Goal: Task Accomplishment & Management: Use online tool/utility

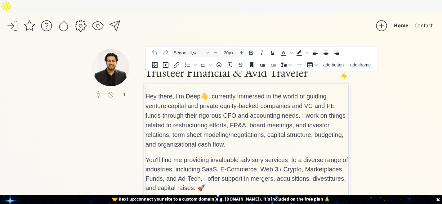
click at [150, 93] on span "Hey there, I'm Deep" at bounding box center [172, 96] width 55 height 7
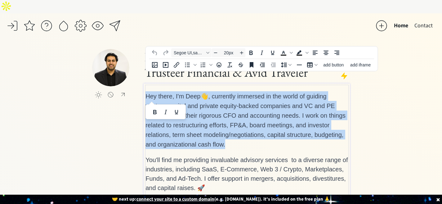
click at [150, 93] on span "Hey there, I'm Deep" at bounding box center [172, 96] width 55 height 7
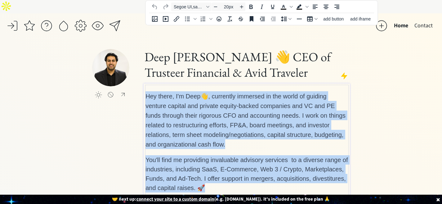
scroll to position [113, 0]
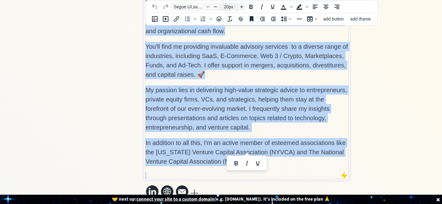
click at [219, 6] on input "20px" at bounding box center [228, 6] width 19 height 7
click at [216, 6] on icon "Decrease font size" at bounding box center [215, 6] width 5 height 5
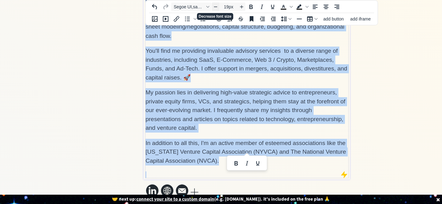
click at [216, 6] on icon "Decrease font size" at bounding box center [215, 6] width 5 height 5
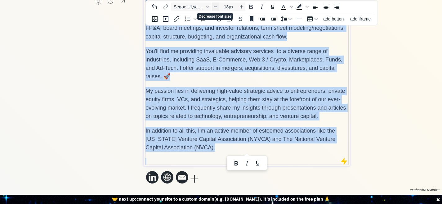
scroll to position [80, 0]
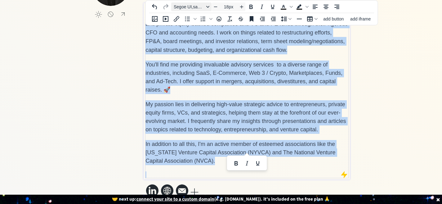
click at [206, 7] on icon "Font Segoe UI,sans-serif" at bounding box center [207, 6] width 3 height 3
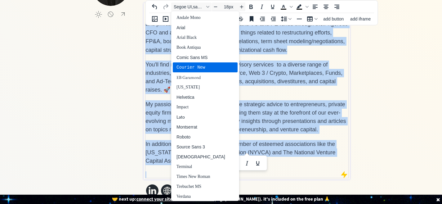
scroll to position [2, 0]
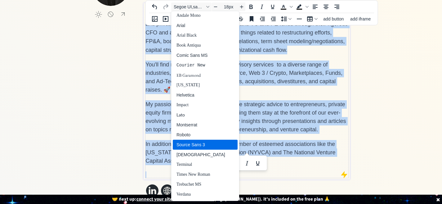
click at [198, 140] on div "Source Sans 3" at bounding box center [205, 145] width 65 height 10
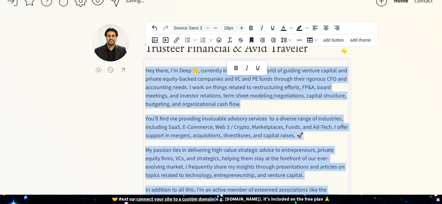
scroll to position [0, 0]
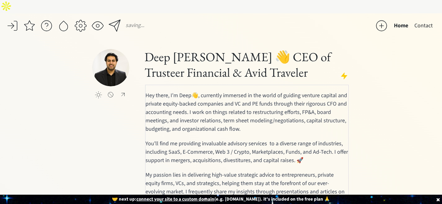
click at [372, 113] on div "saving... Home Contact click to upload a picture Deep Gujral 👋 CEO of Trusteer …" at bounding box center [221, 150] width 442 height 274
click at [113, 122] on div "click to upload a picture Deep Gujral 👋 CEO of Trusteer Financial & Avid Travel…" at bounding box center [221, 159] width 258 height 220
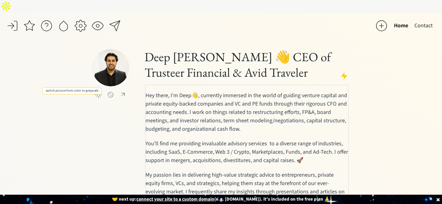
click at [100, 91] on div at bounding box center [98, 94] width 7 height 7
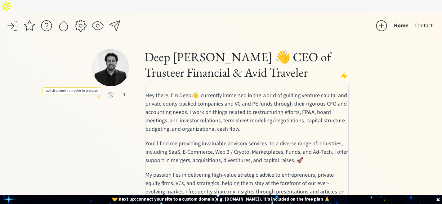
click at [100, 91] on div at bounding box center [98, 94] width 7 height 7
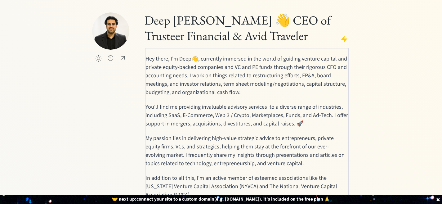
scroll to position [70, 0]
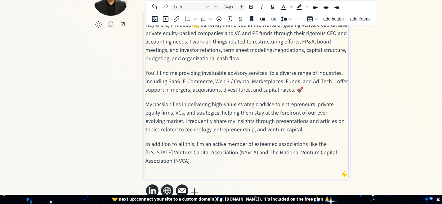
click at [213, 171] on p at bounding box center [246, 174] width 203 height 7
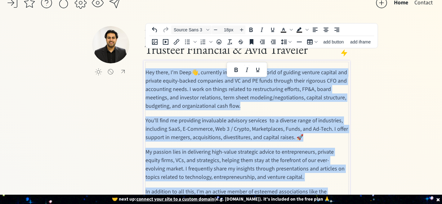
scroll to position [0, 0]
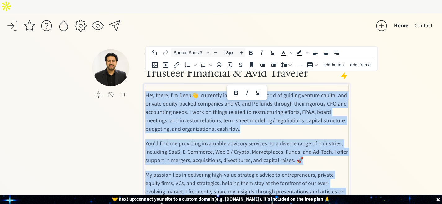
drag, startPoint x: 209, startPoint y: 153, endPoint x: 138, endPoint y: 81, distance: 100.9
click at [138, 81] on div "click to upload a picture Deep Gujral 👋 CEO of Trusteer Financial & Avid Travel…" at bounding box center [221, 159] width 258 height 220
copy div "Hey there, I'm Deep 👋 , currently immersed in the world of guiding venture capi…"
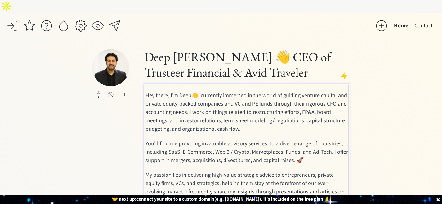
click at [127, 104] on div "click to upload a picture" at bounding box center [117, 86] width 51 height 74
click at [164, 85] on div "Hey there, I'm Deep 👋 , currently immersed in the world of guiding venture capi…" at bounding box center [246, 167] width 203 height 164
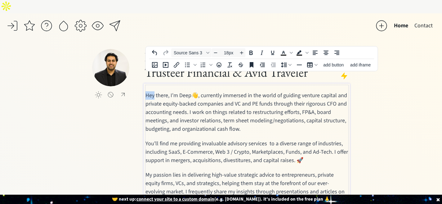
click at [164, 85] on div "Hey there, I'm Deep 👋 , currently immersed in the world of guiding venture capi…" at bounding box center [246, 167] width 203 height 164
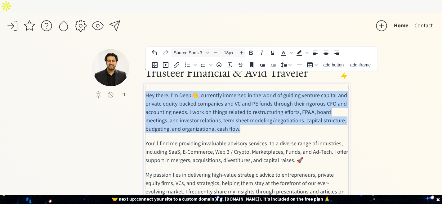
click at [164, 85] on div "Hey there, I'm Deep 👋 , currently immersed in the world of guiding venture capi…" at bounding box center [246, 167] width 203 height 164
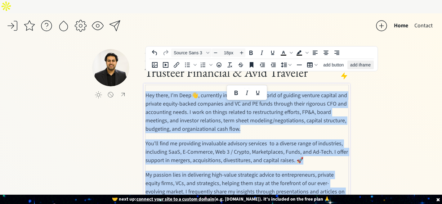
click at [363, 66] on span "add iframe" at bounding box center [360, 64] width 20 height 5
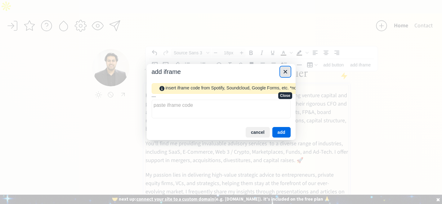
click at [284, 73] on icon "Close" at bounding box center [285, 71] width 7 height 7
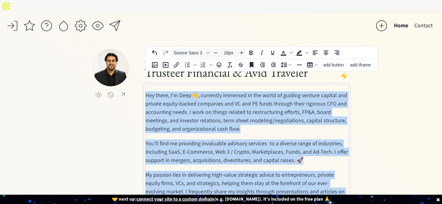
type input "14px"
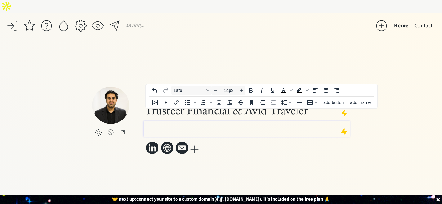
click at [386, 149] on div "saving... Home Contact click to upload a picture Deep Gujral 👋 CEO of Trusteer …" at bounding box center [221, 115] width 442 height 204
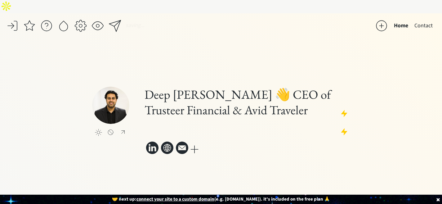
click at [385, 139] on div "saving... Home Contact click to upload a picture Deep Gujral 👋 CEO of Trusteer …" at bounding box center [221, 115] width 442 height 204
click at [238, 122] on div at bounding box center [247, 129] width 206 height 16
click at [237, 121] on div at bounding box center [247, 129] width 206 height 16
click at [319, 161] on div "click to upload a picture Deep Gujral 👋 CEO of Trusteer Financial & Avid Travel…" at bounding box center [221, 123] width 258 height 149
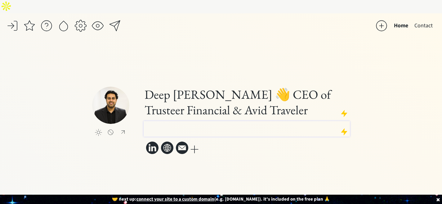
click at [190, 122] on p at bounding box center [246, 125] width 203 height 7
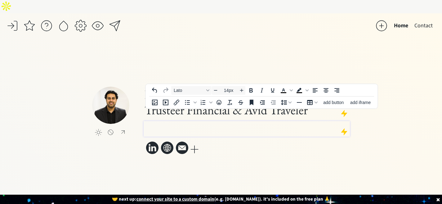
click at [190, 122] on p at bounding box center [246, 125] width 203 height 7
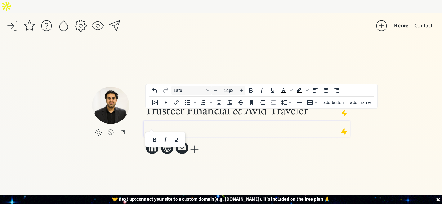
click at [190, 122] on p at bounding box center [246, 125] width 203 height 7
paste div
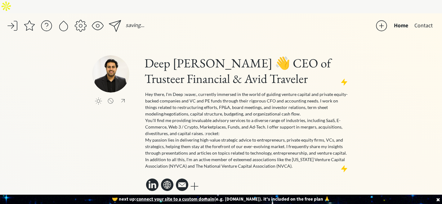
click at [115, 128] on div "click to upload a picture Deep [PERSON_NAME] 👋 CEO of Trusteer Financial & Avid…" at bounding box center [221, 123] width 258 height 137
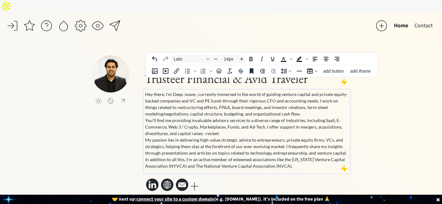
click at [304, 102] on p "Hey there, I'm Deep :wave:, currently immersed in the world of guiding venture …" at bounding box center [246, 130] width 203 height 78
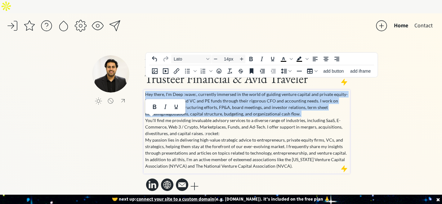
click at [304, 102] on p "Hey there, I'm Deep :wave:, currently immersed in the world of guiding venture …" at bounding box center [246, 130] width 203 height 78
click at [314, 101] on p "Hey there, I'm Deep :wave:, currently immersed in the world of guiding venture …" at bounding box center [246, 130] width 203 height 78
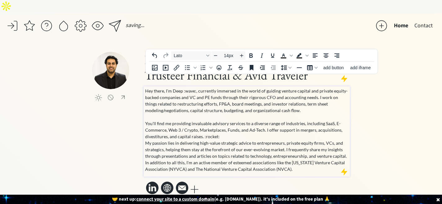
click at [237, 122] on p "Hey there, I'm Deep :wave:, currently immersed in the world of guiding venture …" at bounding box center [246, 129] width 203 height 85
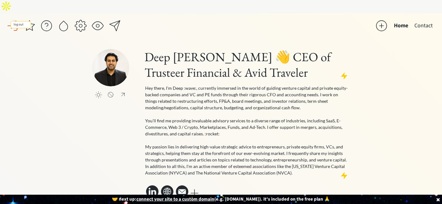
click at [17, 20] on div at bounding box center [12, 26] width 12 height 12
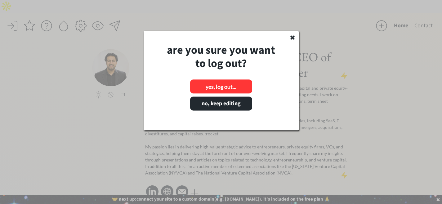
click at [225, 85] on button "yes, log out..." at bounding box center [221, 86] width 62 height 14
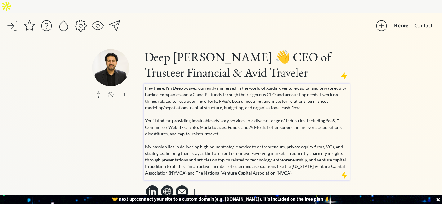
click at [252, 139] on p "Hey there, I'm Deep :wave:, currently immersed in the world of guiding venture …" at bounding box center [246, 130] width 203 height 91
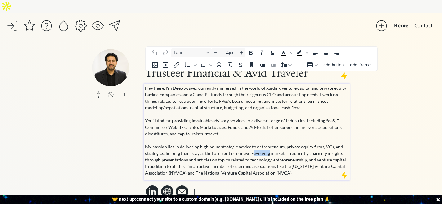
click at [252, 139] on p "Hey there, I'm Deep :wave:, currently immersed in the world of guiding venture …" at bounding box center [246, 130] width 203 height 91
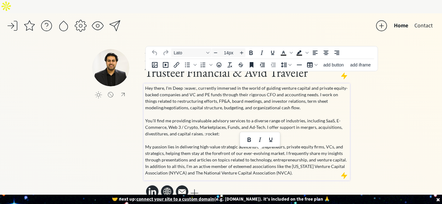
click at [291, 155] on p "Hey there, I'm Deep :wave:, currently immersed in the world of guiding venture …" at bounding box center [246, 130] width 203 height 91
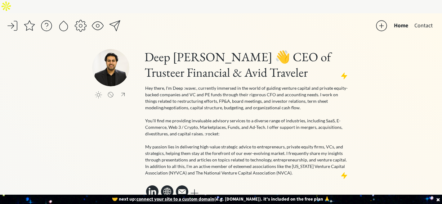
click at [130, 130] on div "click to upload a picture Deep [PERSON_NAME] 👋 CEO of Trusteer Financial & Avid…" at bounding box center [221, 124] width 258 height 150
click at [393, 100] on div "Home Contact click to upload a picture Deep [PERSON_NAME] 👋 CEO of Trusteer Fin…" at bounding box center [221, 115] width 442 height 205
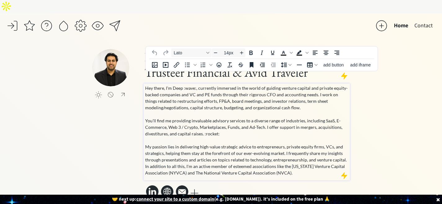
click at [146, 152] on p "Hey there, I'm Deep :wave:, currently immersed in the world of guiding venture …" at bounding box center [246, 130] width 203 height 91
click at [145, 153] on p "Hey there, I'm Deep :wave:, currently immersed in the world of guiding venture …" at bounding box center [246, 130] width 203 height 91
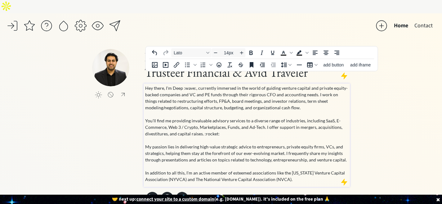
click at [383, 137] on div "saving... Home Contact click to upload a picture Deep [PERSON_NAME] 👋 CEO of Tr…" at bounding box center [221, 118] width 442 height 211
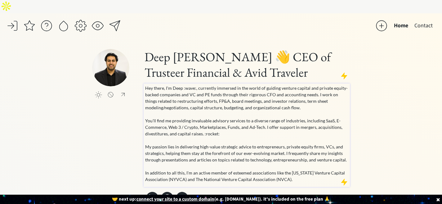
click at [314, 104] on p "Hey there, I'm Deep :wave:, currently immersed in the world of guiding venture …" at bounding box center [246, 134] width 203 height 98
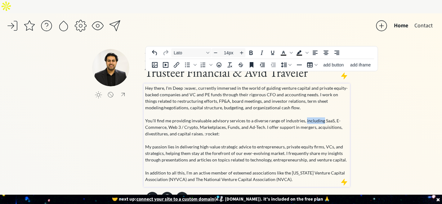
click at [314, 104] on p "Hey there, I'm Deep :wave:, currently immersed in the world of guiding venture …" at bounding box center [246, 134] width 203 height 98
click at [300, 166] on p "Hey there, I'm Deep :wave:, currently immersed in the world of guiding venture …" at bounding box center [246, 134] width 203 height 98
click at [300, 165] on p "Hey there, I'm Deep :wave:, currently immersed in the world of guiding venture …" at bounding box center [246, 134] width 203 height 98
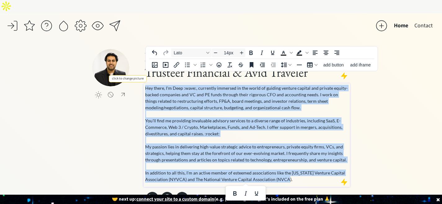
drag, startPoint x: 300, startPoint y: 165, endPoint x: 111, endPoint y: 48, distance: 223.2
click at [111, 49] on div "click to upload a picture Deep [PERSON_NAME] 👋 CEO of Trusteer Financial & Avid…" at bounding box center [221, 127] width 258 height 157
click at [281, 64] on icon "Line height" at bounding box center [283, 64] width 7 height 7
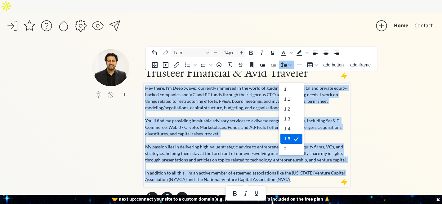
click at [296, 135] on icon "1.5" at bounding box center [295, 138] width 7 height 7
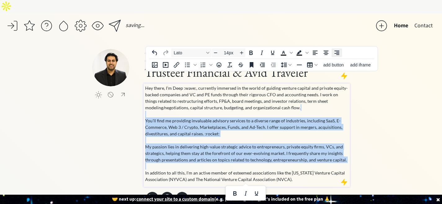
click at [337, 55] on icon "Align right" at bounding box center [336, 52] width 7 height 7
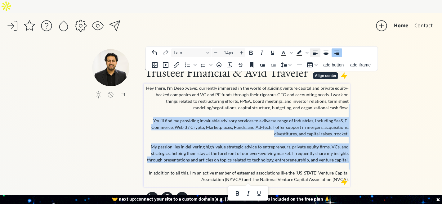
click at [316, 56] on icon "Align left" at bounding box center [314, 52] width 7 height 7
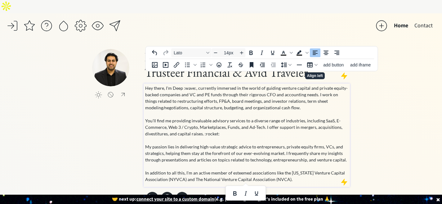
click at [397, 109] on div "saving... Home Contact click to upload a picture Deep [PERSON_NAME] 👋 CEO of Tr…" at bounding box center [221, 118] width 442 height 211
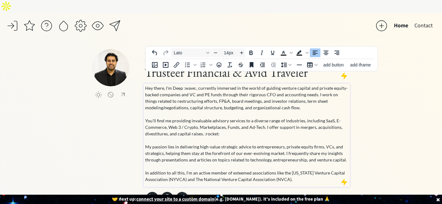
click at [254, 102] on p "Hey there, I'm Deep :wave:, currently immersed in the world of guiding venture …" at bounding box center [246, 134] width 203 height 98
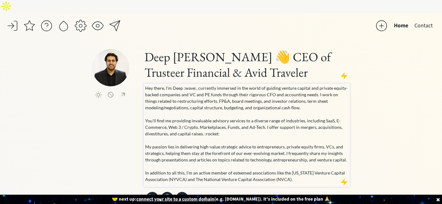
click at [389, 127] on div "saving... Home Contact click to upload a picture Deep [PERSON_NAME] 👋 CEO of Tr…" at bounding box center [221, 118] width 442 height 211
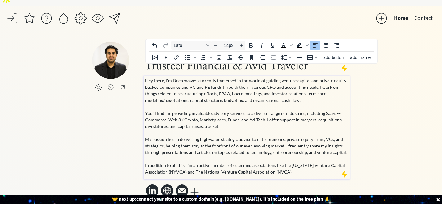
click at [213, 108] on p "Hey there, I'm Deep :wave:, currently immersed in the world of guiding venture …" at bounding box center [246, 126] width 203 height 98
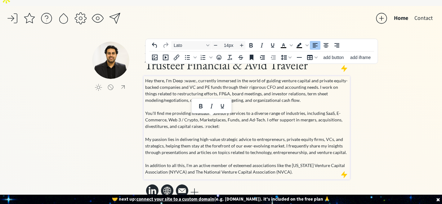
click at [191, 77] on p "Hey there, I'm Deep :wave:, currently immersed in the world of guiding venture …" at bounding box center [246, 126] width 203 height 98
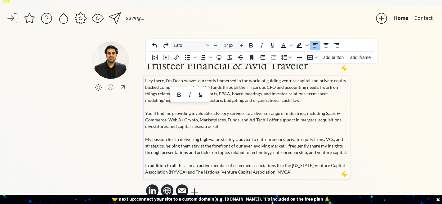
click at [300, 156] on p "Hey there, I'm Deep :wave:, currently immersed in the world of guiding venture …" at bounding box center [246, 126] width 203 height 98
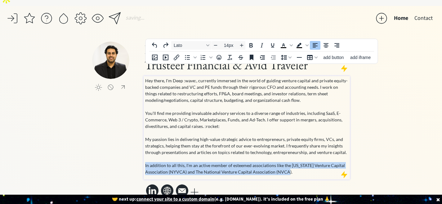
drag, startPoint x: 300, startPoint y: 156, endPoint x: 136, endPoint y: 45, distance: 198.5
click at [135, 45] on div "click to upload a picture Deep [PERSON_NAME] 👋 CEO of Trusteer Financial & Avid…" at bounding box center [221, 120] width 258 height 157
click at [298, 161] on p "Hey there, I'm Deep :wave:, currently immersed in the world of guiding venture …" at bounding box center [246, 126] width 203 height 98
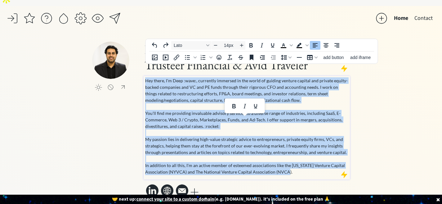
drag, startPoint x: 298, startPoint y: 159, endPoint x: 132, endPoint y: 53, distance: 196.8
click at [132, 53] on div "click to upload a picture Deep [PERSON_NAME] 👋 CEO of Trusteer Financial & Avid…" at bounding box center [221, 120] width 258 height 157
copy p "Lor ipsum, D's Amet :cons:, adipiscin elitsedd ei tem incid ut laboree dolorem …"
click at [231, 46] on input "14px" at bounding box center [228, 45] width 19 height 7
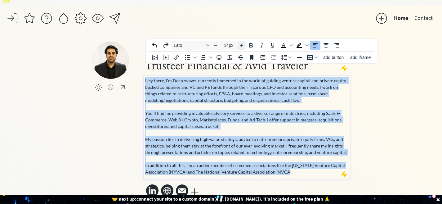
click at [243, 46] on icon "Increase font size" at bounding box center [241, 45] width 5 height 5
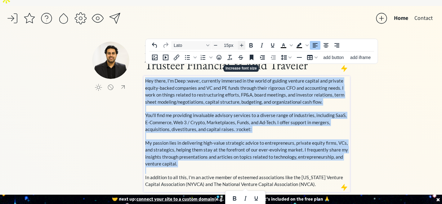
click at [243, 46] on icon "Increase font size" at bounding box center [241, 45] width 5 height 5
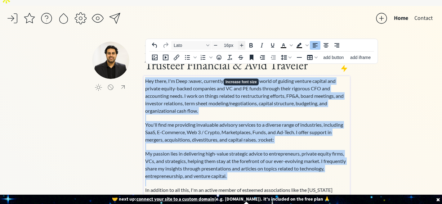
click at [243, 46] on icon "Increase font size" at bounding box center [241, 45] width 5 height 5
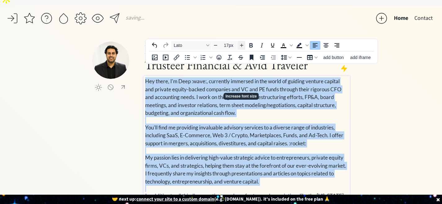
click at [243, 46] on icon "Increase font size" at bounding box center [241, 45] width 5 height 5
type input "18px"
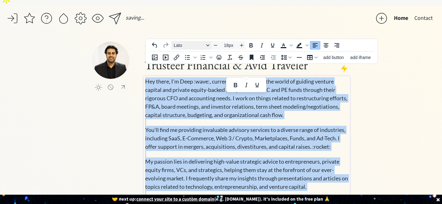
click at [207, 44] on icon "Font \aLato" at bounding box center [207, 45] width 3 height 3
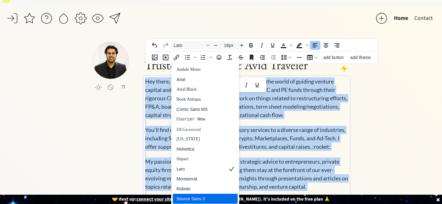
click at [202, 195] on div "Source Sans 3" at bounding box center [200, 198] width 49 height 7
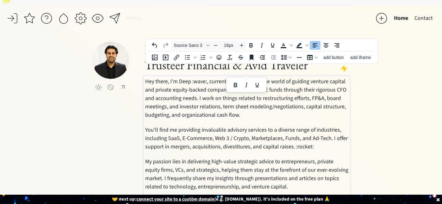
click at [374, 145] on div "saving... Home Contact click to upload a picture Deep [PERSON_NAME] 👋 CEO of Tr…" at bounding box center [221, 135] width 442 height 259
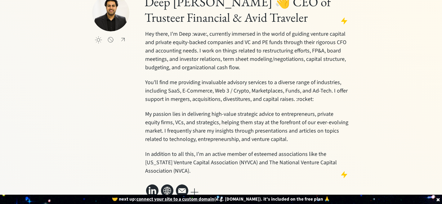
scroll to position [0, 0]
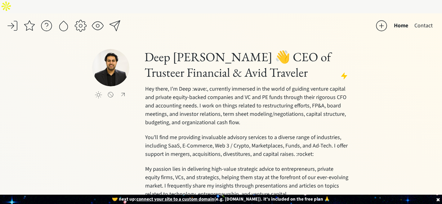
click at [108, 145] on div "click to upload a picture Deep [PERSON_NAME] 👋 CEO of Trusteer Financial & Avid…" at bounding box center [221, 151] width 258 height 204
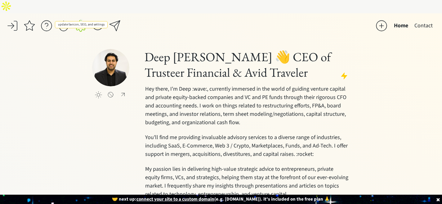
click at [80, 20] on div at bounding box center [80, 26] width 12 height 12
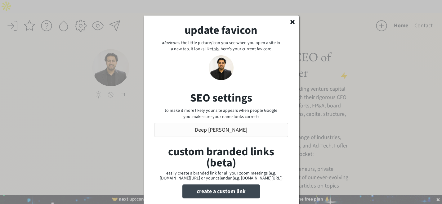
click at [291, 22] on use at bounding box center [292, 22] width 4 height 4
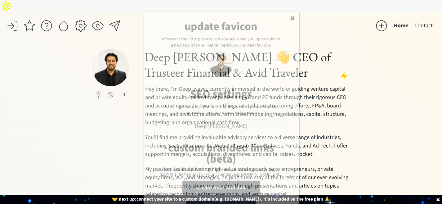
click at [379, 57] on div "saving... Home Contact click to upload a picture Deep [PERSON_NAME] 👋 CEO of Tr…" at bounding box center [221, 142] width 442 height 259
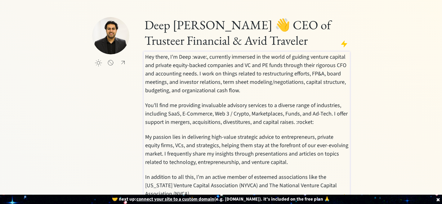
scroll to position [28, 0]
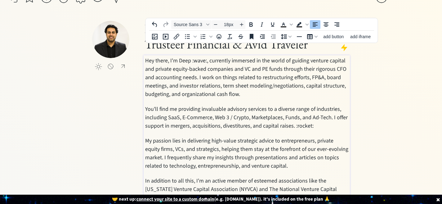
click at [229, 77] on span "Hey there, I'm Deep :wave:, currently immersed in the world of guiding venture …" at bounding box center [245, 77] width 201 height 41
click at [182, 60] on span "Hey there, I'm Deep :wave:, currently immersed in the world of guiding venture …" at bounding box center [245, 77] width 201 height 41
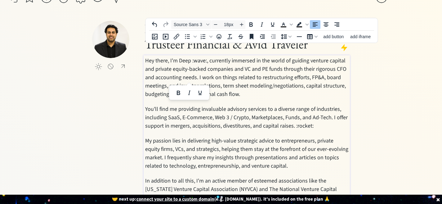
click at [207, 57] on span "Hey there, I'm Deep :wave:, currently immersed in the world of guiding venture …" at bounding box center [245, 77] width 201 height 41
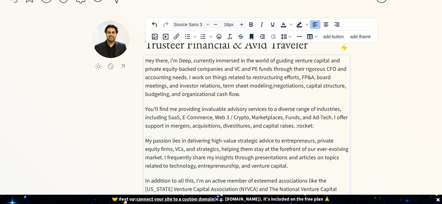
click at [325, 81] on p "Hey there, I'm Deep, currently immersed in the world of guiding venture capital…" at bounding box center [246, 128] width 203 height 145
drag, startPoint x: 321, startPoint y: 114, endPoint x: 295, endPoint y: 114, distance: 25.4
click at [295, 114] on p "Hey there, I'm Deep, currently immersed in the world of guiding venture capital…" at bounding box center [246, 128] width 203 height 145
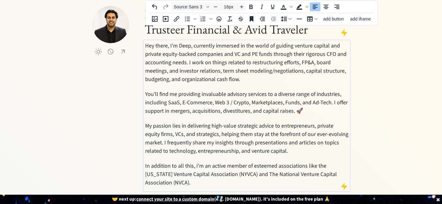
scroll to position [50, 0]
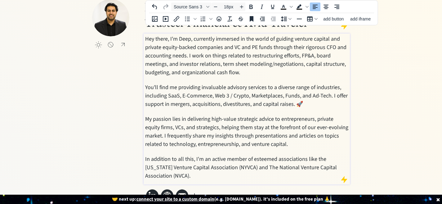
click at [399, 124] on div "saving... Home Contact click to upload a picture Deep [PERSON_NAME] 👋 CEO of Tr…" at bounding box center [221, 92] width 442 height 259
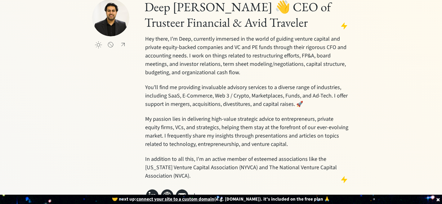
scroll to position [0, 0]
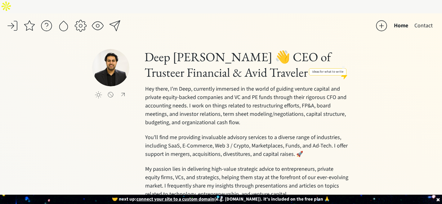
click at [344, 72] on div at bounding box center [344, 76] width 8 height 8
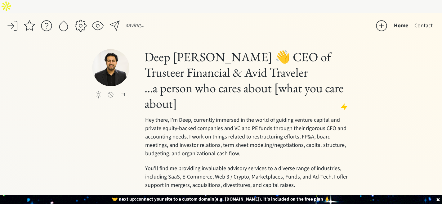
click at [393, 52] on div "saving... Home Contact click to upload a picture Deep [PERSON_NAME] 👋 CEO of Tr…" at bounding box center [221, 158] width 442 height 290
click at [186, 95] on h1 "...a person who cares about [what you care about]" at bounding box center [247, 95] width 204 height 31
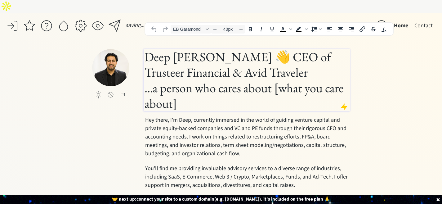
click at [186, 95] on h1 "...a person who cares about [what you care about]" at bounding box center [247, 95] width 204 height 31
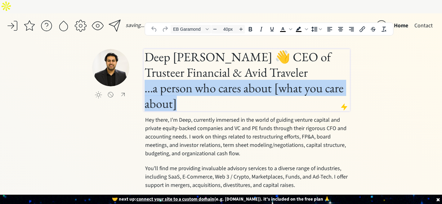
click at [186, 95] on h1 "...a person who cares about [what you care about]" at bounding box center [247, 95] width 204 height 31
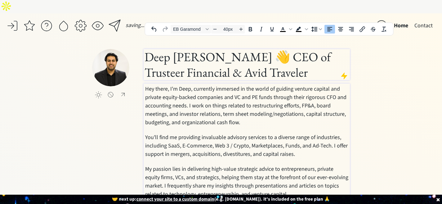
click at [368, 82] on div "saving... Home Contact click to upload a picture Deep [PERSON_NAME] 👋 CEO of Tr…" at bounding box center [221, 142] width 442 height 259
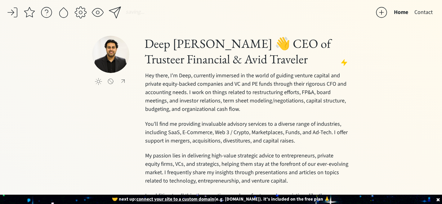
scroll to position [16, 0]
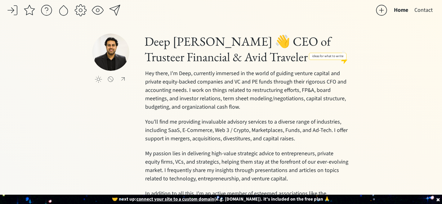
click at [344, 56] on div at bounding box center [344, 60] width 8 height 8
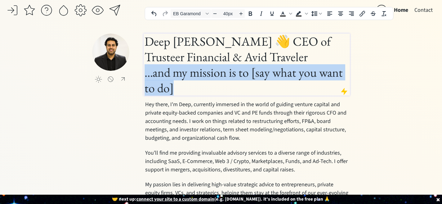
drag, startPoint x: 254, startPoint y: 76, endPoint x: 145, endPoint y: 60, distance: 111.0
click at [145, 64] on h1 "...and my mission is to [say what you want to do]" at bounding box center [247, 79] width 204 height 31
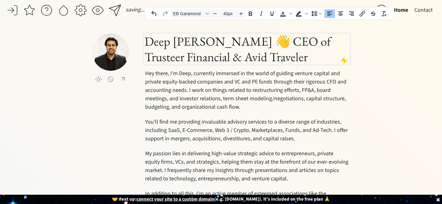
click at [378, 78] on div "saving... Home Contact click to upload a picture Deep [PERSON_NAME] 👋 CEO of Tr…" at bounding box center [221, 127] width 442 height 259
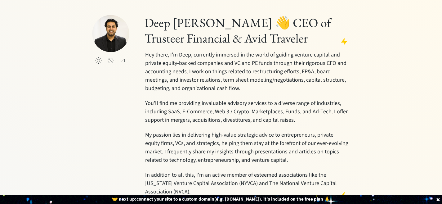
scroll to position [37, 0]
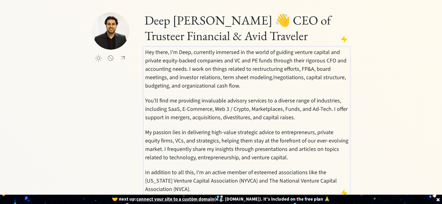
click at [327, 104] on p "Hey there, I'm Deep, currently immersed in the world of guiding venture capital…" at bounding box center [246, 120] width 203 height 145
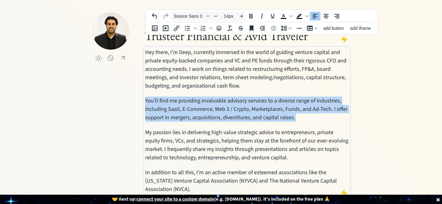
click at [327, 104] on p "Hey there, I'm Deep, currently immersed in the world of guiding venture capital…" at bounding box center [246, 120] width 203 height 145
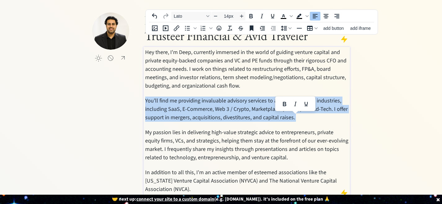
click at [327, 104] on p "Hey there, I'm Deep, currently immersed in the world of guiding venture capital…" at bounding box center [246, 120] width 203 height 145
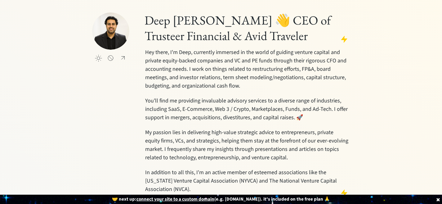
click at [385, 98] on div "saving... Home Contact click to upload a picture Deep [PERSON_NAME] 👋 CEO of Tr…" at bounding box center [221, 106] width 442 height 259
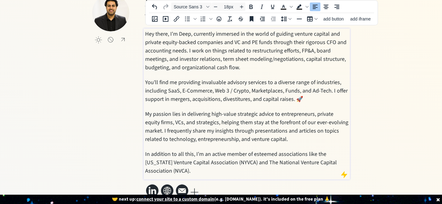
click at [242, 154] on p "Hey there, I'm Deep, currently immersed in the world of guiding venture capital…" at bounding box center [246, 102] width 203 height 145
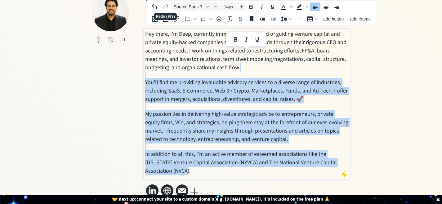
drag, startPoint x: 233, startPoint y: 157, endPoint x: 118, endPoint y: 64, distance: 147.3
click at [118, 64] on div "click to upload a picture Deep [PERSON_NAME] 👋 CEO of Trusteer Financial & Avid…" at bounding box center [221, 96] width 258 height 204
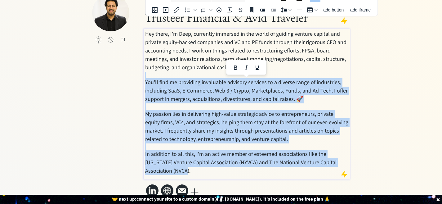
scroll to position [3, 0]
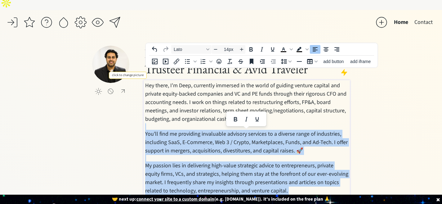
type input "18px"
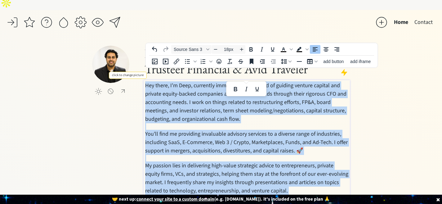
copy p "Lor ipsum, D's Amet, consectet adipisci el sed doeiu te incidid utlabor etdolor…"
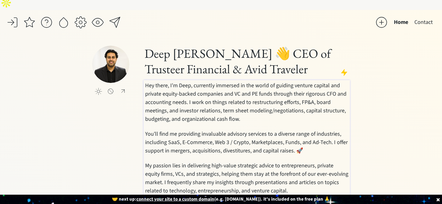
click at [130, 133] on div "click to upload a picture Deep [PERSON_NAME] 👋 CEO of Trusteer Financial & Avid…" at bounding box center [221, 148] width 258 height 204
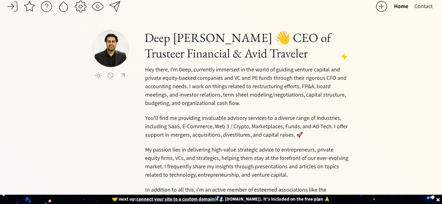
scroll to position [19, 0]
click at [154, 66] on span "Hey there, I'm Deep, currently immersed in the world of guiding venture capital…" at bounding box center [245, 86] width 201 height 41
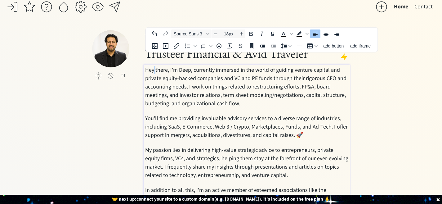
click at [154, 66] on span "Hey there, I'm Deep, currently immersed in the world of guiding venture capital…" at bounding box center [245, 86] width 201 height 41
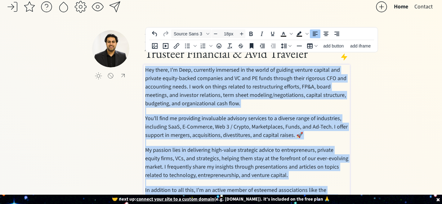
copy p "Lor ipsum, D's Amet, consectet adipisci el sed doeiu te incidid utlabor etdolor…"
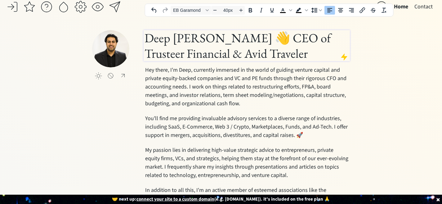
click at [163, 30] on h1 "Deep [PERSON_NAME] 👋 CEO of Trusteer Financial & Avid Traveler" at bounding box center [247, 45] width 204 height 31
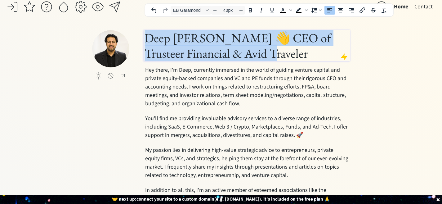
click at [163, 30] on h1 "Deep [PERSON_NAME] 👋 CEO of Trusteer Financial & Avid Traveler" at bounding box center [247, 45] width 204 height 31
copy h1 "Deep [PERSON_NAME] 👋 CEO of Trusteer Financial & Avid Traveler"
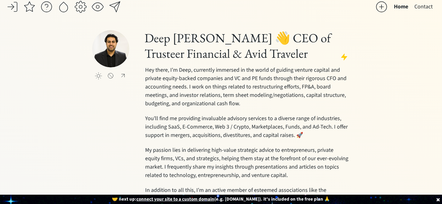
click at [116, 98] on div "click to upload a picture Deep [PERSON_NAME] 👋 CEO of Trusteer Financial & Avid…" at bounding box center [221, 132] width 258 height 204
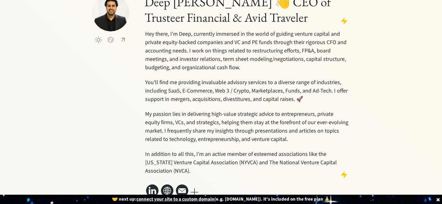
scroll to position [0, 0]
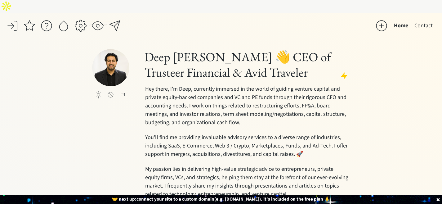
click at [97, 20] on div at bounding box center [97, 26] width 12 height 12
click at [380, 20] on div at bounding box center [381, 26] width 12 height 12
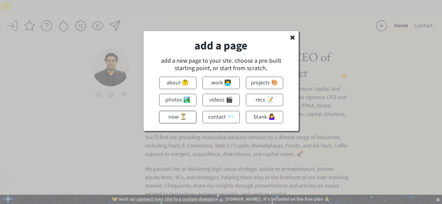
click at [183, 118] on button "now ⏳" at bounding box center [177, 117] width 37 height 12
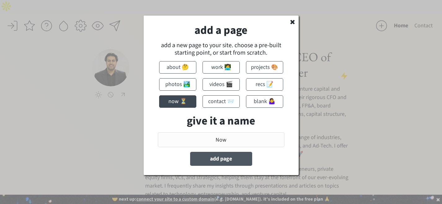
click at [234, 158] on button "add page" at bounding box center [221, 159] width 62 height 14
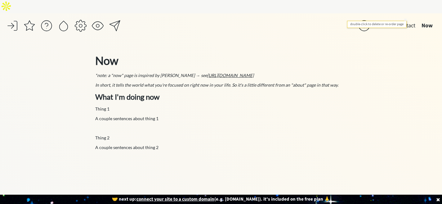
drag, startPoint x: 425, startPoint y: 12, endPoint x: 398, endPoint y: 12, distance: 27.3
click at [398, 20] on div "Contact Now" at bounding box center [415, 28] width 42 height 16
click at [425, 20] on button "Now" at bounding box center [426, 26] width 17 height 12
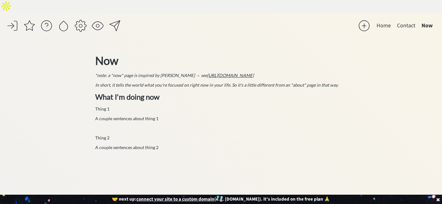
click at [425, 13] on div at bounding box center [221, 102] width 442 height 204
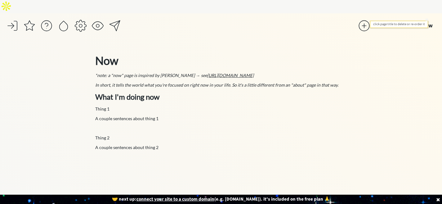
click at [425, 20] on button "Now" at bounding box center [426, 26] width 17 height 12
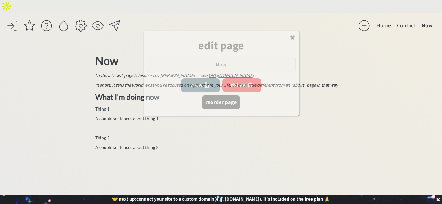
click at [425, 13] on div at bounding box center [221, 102] width 442 height 204
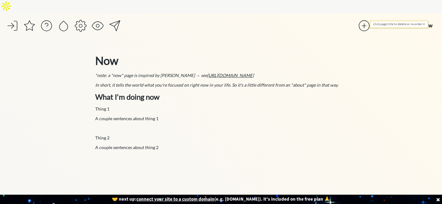
click at [425, 20] on button "Now" at bounding box center [426, 26] width 17 height 12
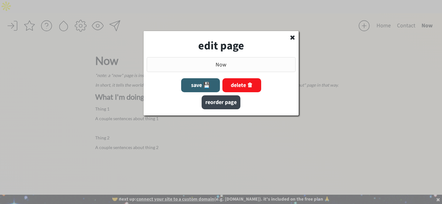
click at [221, 98] on button "reorder page" at bounding box center [221, 102] width 39 height 14
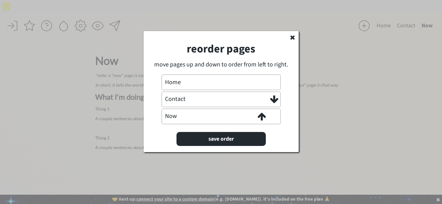
click at [261, 113] on use at bounding box center [261, 117] width 8 height 8
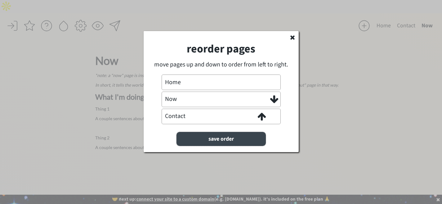
click at [247, 135] on button "save order" at bounding box center [220, 139] width 89 height 14
